Goal: Task Accomplishment & Management: Manage account settings

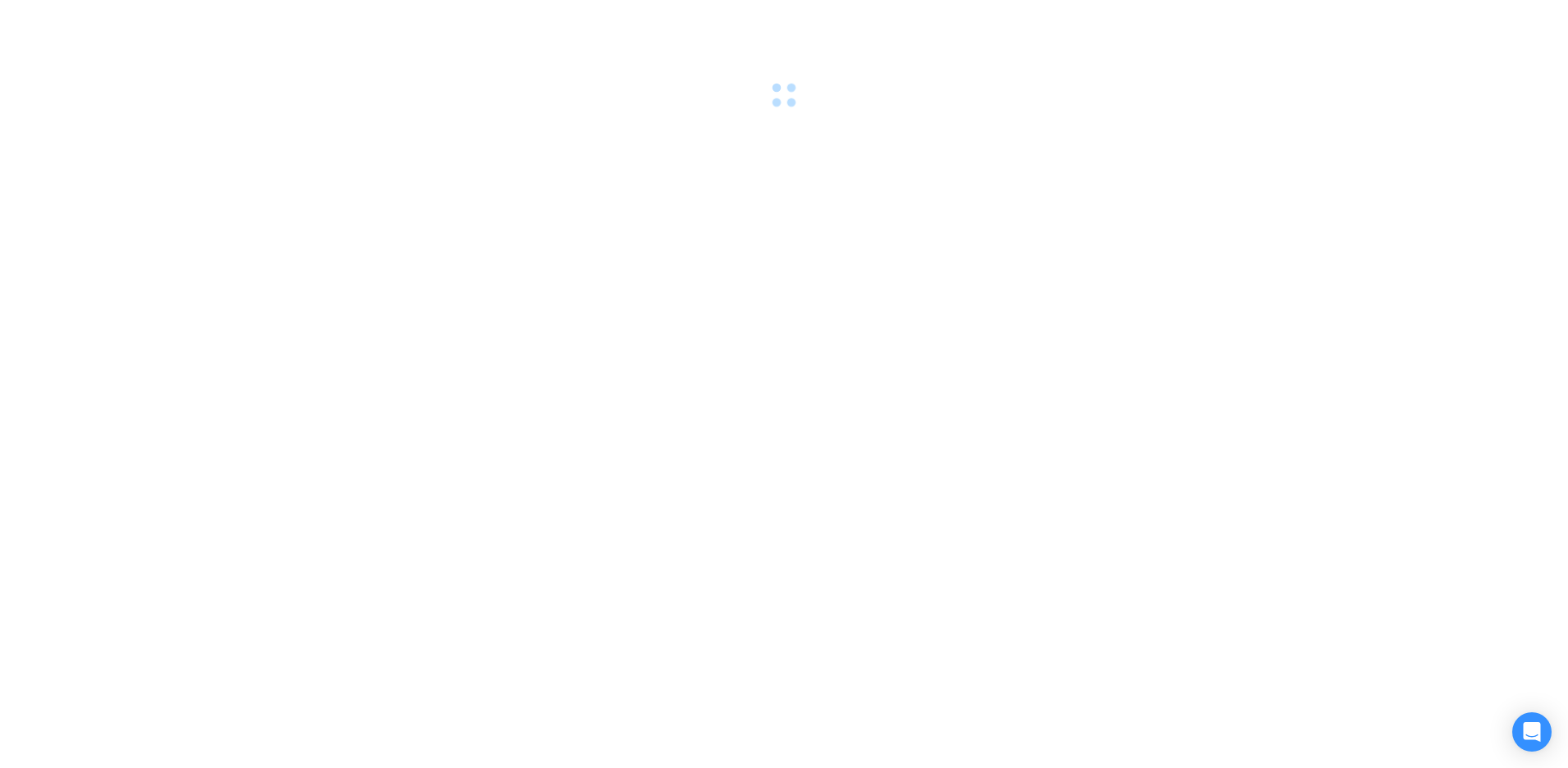
click at [943, 120] on div at bounding box center [784, 384] width 1568 height 768
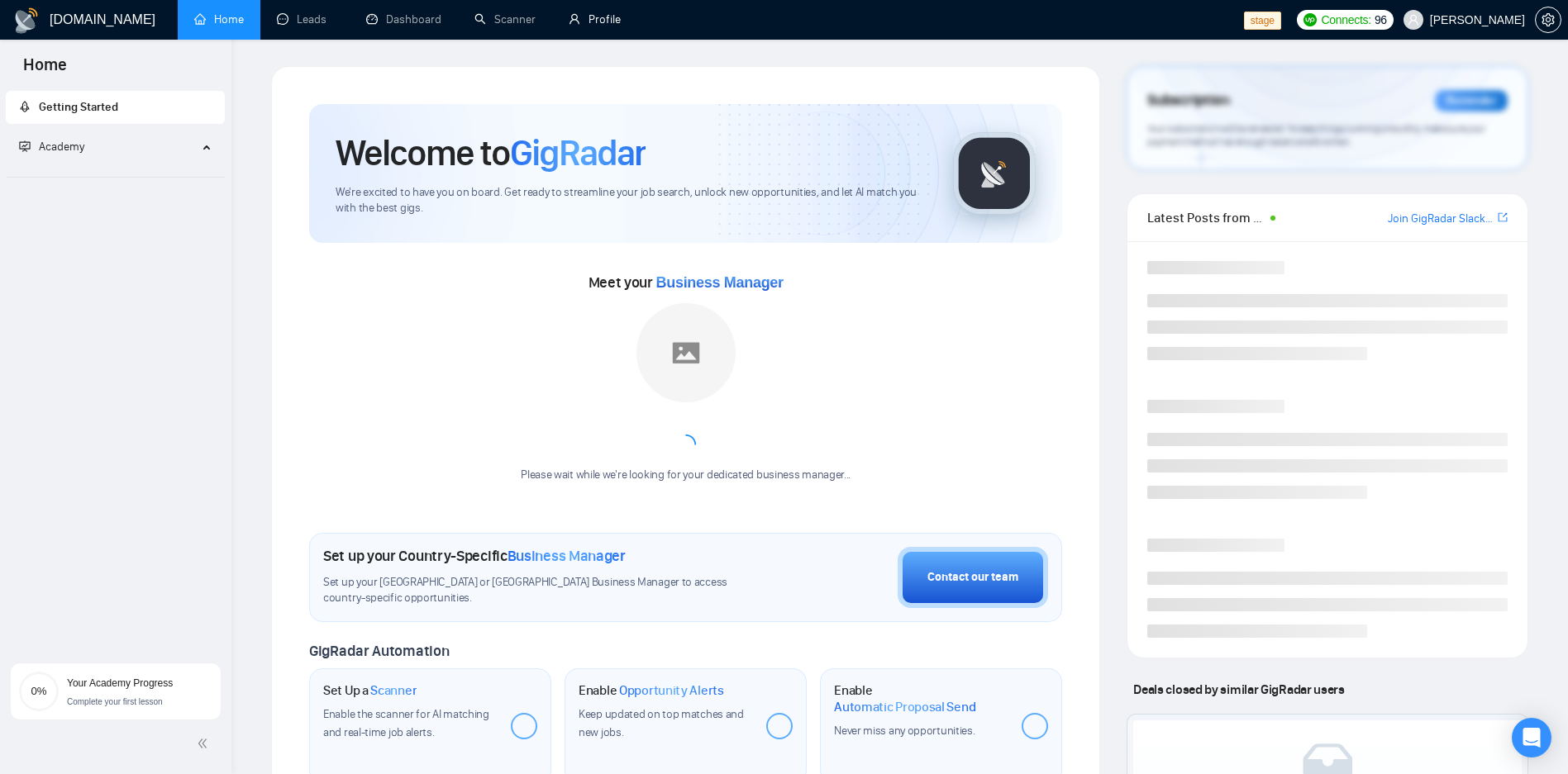
click at [582, 23] on link "Profile" at bounding box center [595, 20] width 52 height 14
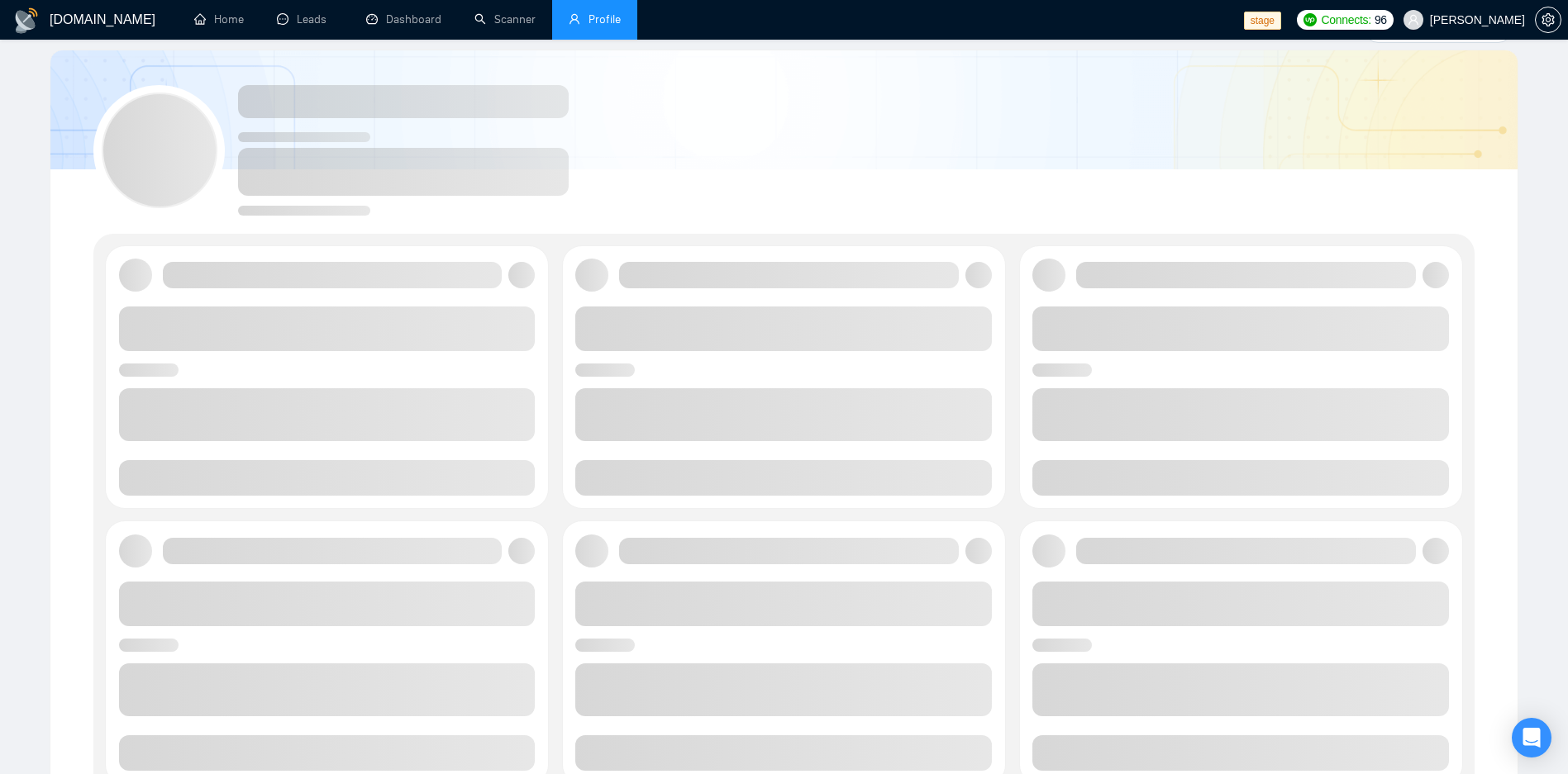
scroll to position [99, 0]
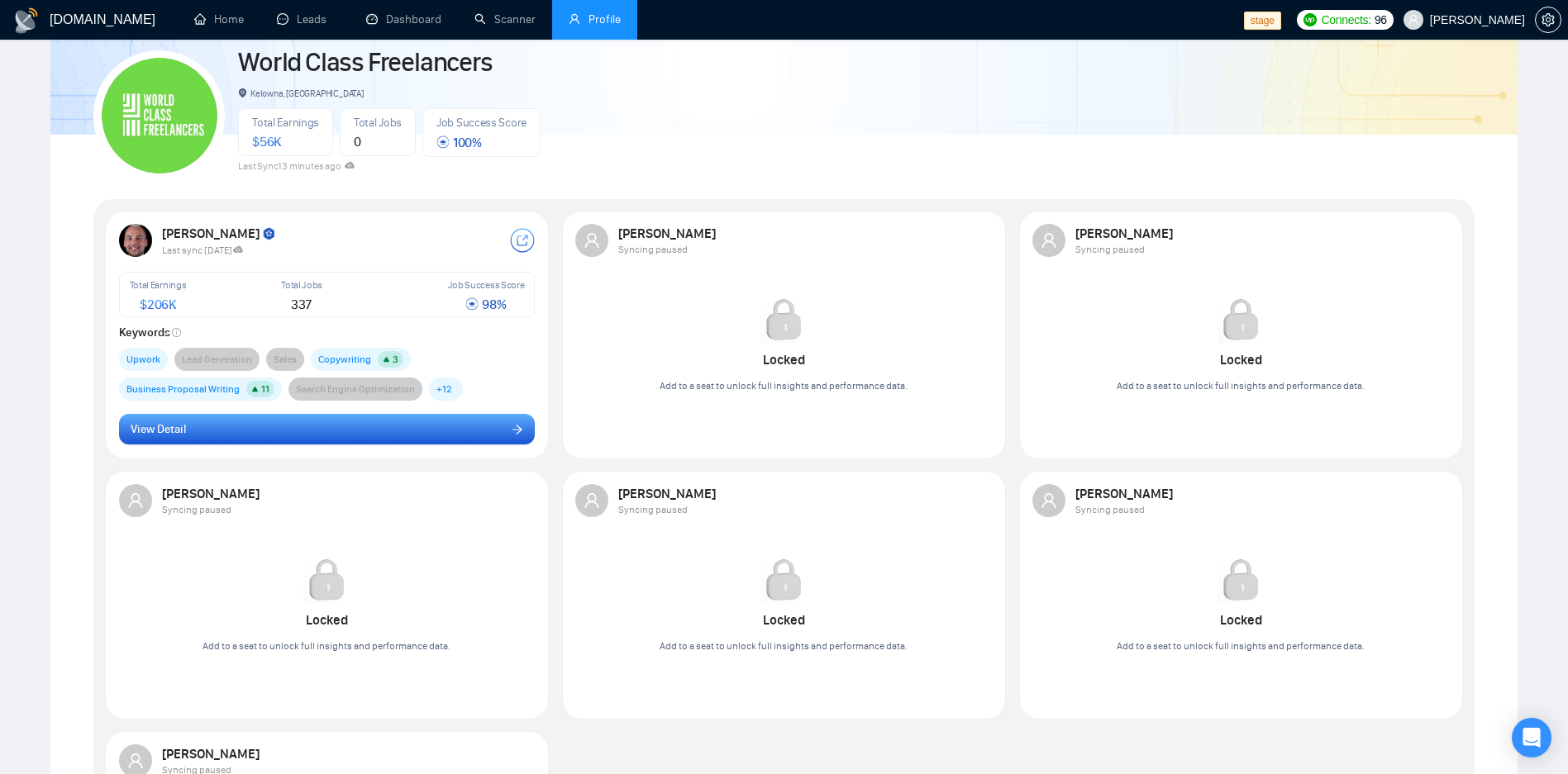
click at [240, 435] on button "View Detail" at bounding box center [327, 429] width 416 height 31
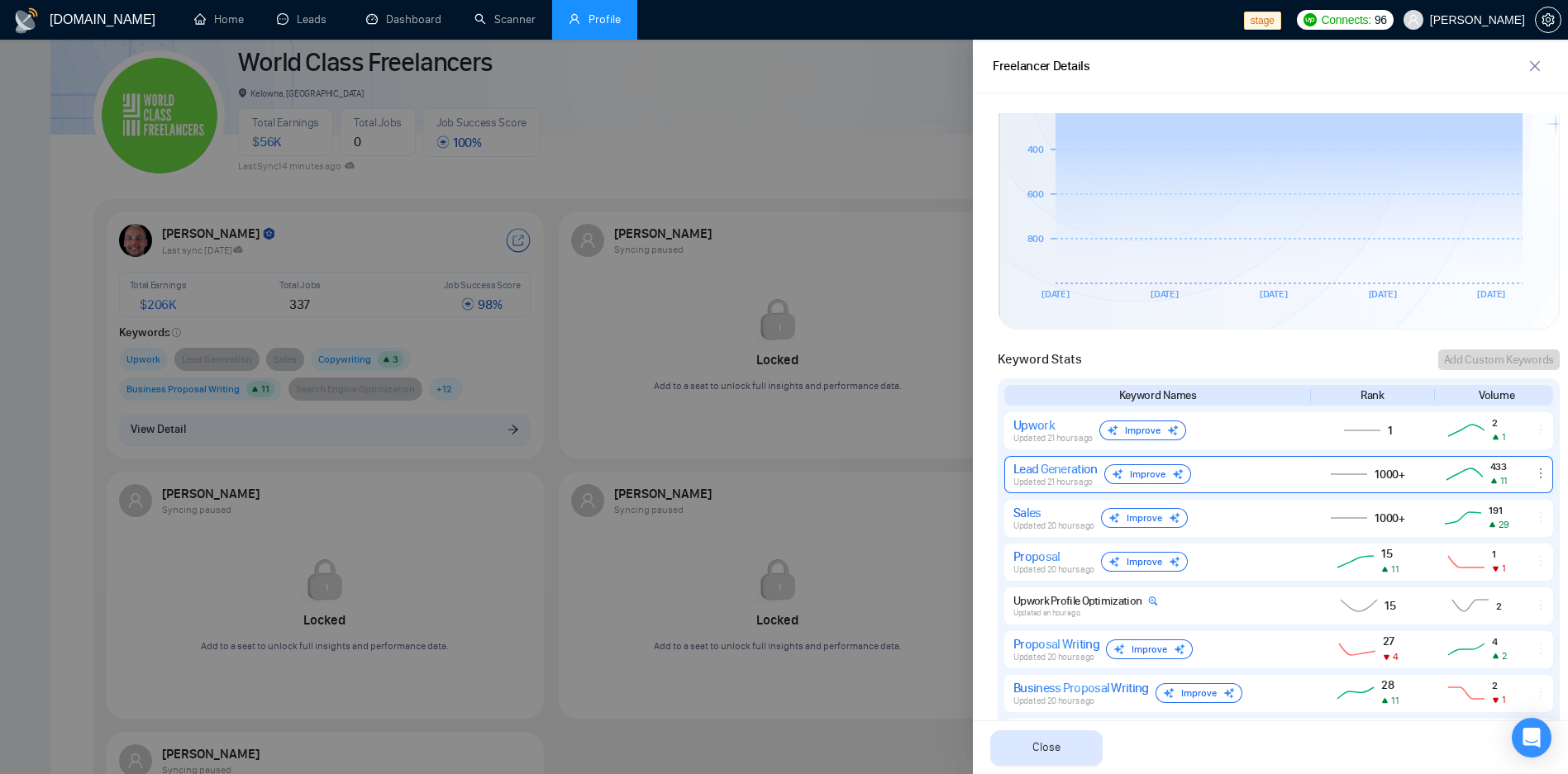
scroll to position [494, 0]
click at [1534, 474] on icon "ellipsis" at bounding box center [1540, 475] width 13 height 13
click at [1511, 453] on button "Delete" at bounding box center [1507, 451] width 71 height 18
